Goal: Transaction & Acquisition: Subscribe to service/newsletter

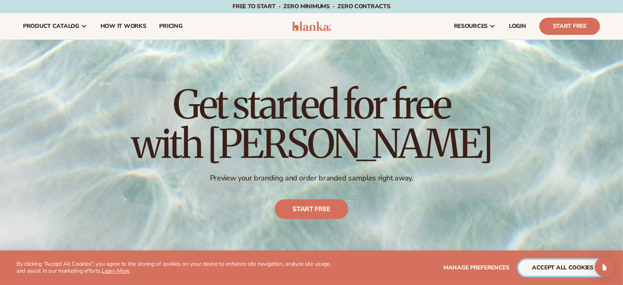
click at [567, 271] on button "accept all cookies" at bounding box center [563, 268] width 88 height 16
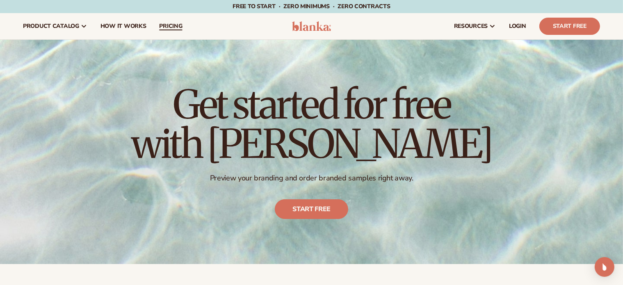
click at [176, 23] on span "pricing" at bounding box center [170, 26] width 23 height 7
click at [174, 27] on span "pricing" at bounding box center [170, 26] width 23 height 7
click at [317, 205] on link "Start free" at bounding box center [311, 209] width 73 height 20
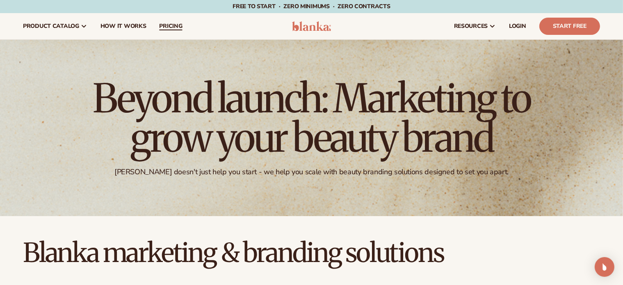
click at [177, 26] on span "pricing" at bounding box center [170, 26] width 23 height 7
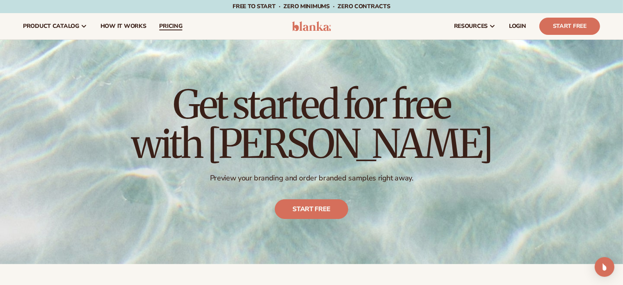
click at [172, 28] on span "pricing" at bounding box center [170, 26] width 23 height 7
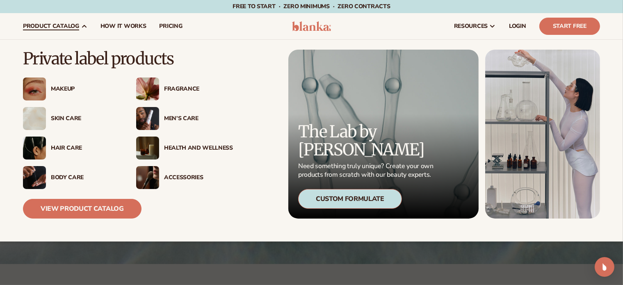
click at [59, 90] on div "Makeup" at bounding box center [85, 89] width 69 height 7
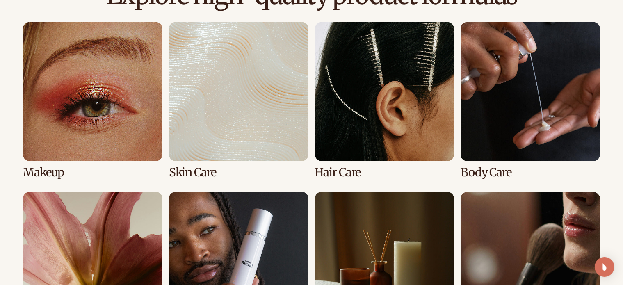
scroll to position [597, 0]
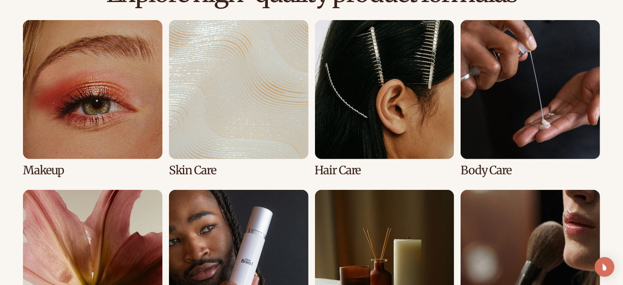
click at [136, 115] on link "1 / 8" at bounding box center [92, 98] width 139 height 157
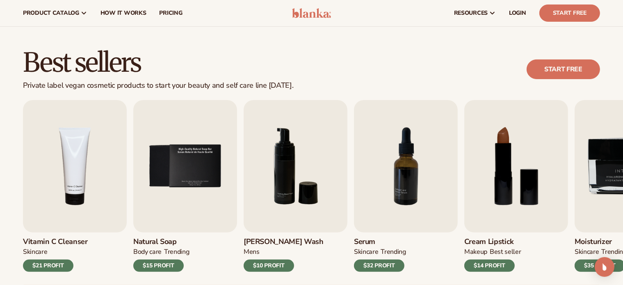
scroll to position [219, 0]
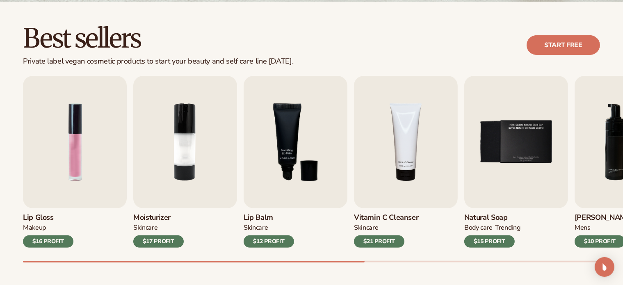
click at [55, 238] on div "$16 PROFIT" at bounding box center [48, 241] width 50 height 12
click at [82, 186] on img "1 / 9" at bounding box center [75, 142] width 104 height 132
click at [44, 241] on div "$16 PROFIT" at bounding box center [48, 241] width 50 height 12
click at [43, 241] on div "$16 PROFIT" at bounding box center [48, 241] width 50 height 12
click at [172, 174] on img "2 / 9" at bounding box center [185, 142] width 104 height 132
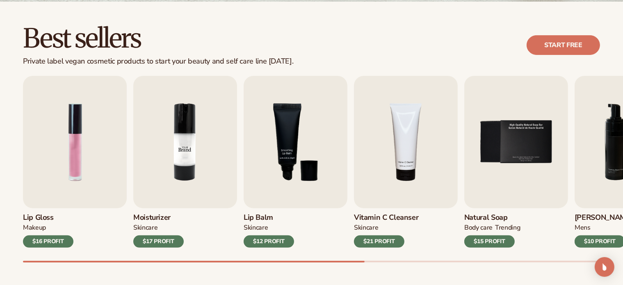
click at [198, 130] on img "2 / 9" at bounding box center [185, 142] width 104 height 132
click at [279, 180] on img "3 / 9" at bounding box center [296, 142] width 104 height 132
click at [264, 237] on div "$12 PROFIT" at bounding box center [269, 241] width 50 height 12
click at [566, 39] on link "Start free" at bounding box center [563, 45] width 73 height 20
